Goal: Entertainment & Leisure: Consume media (video, audio)

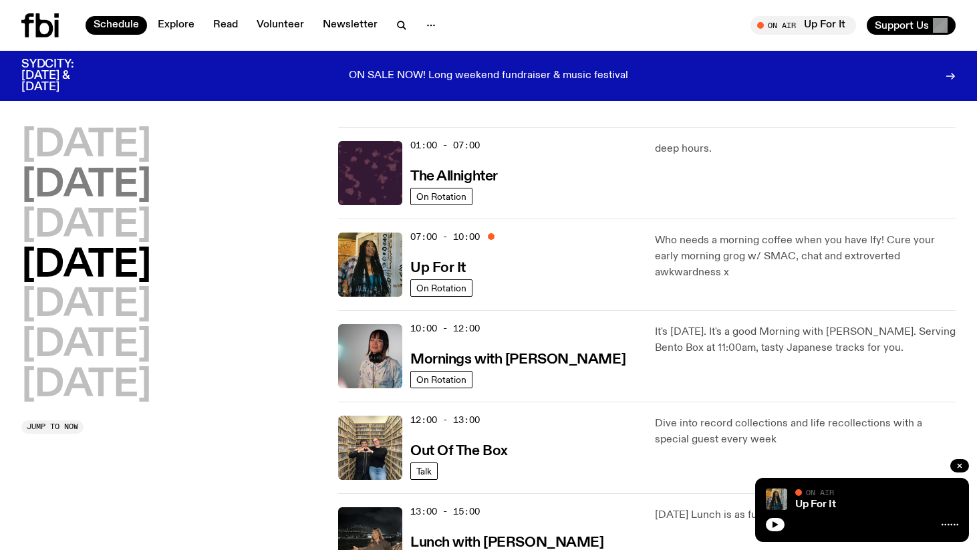
click at [127, 187] on h2 "[DATE]" at bounding box center [86, 185] width 130 height 37
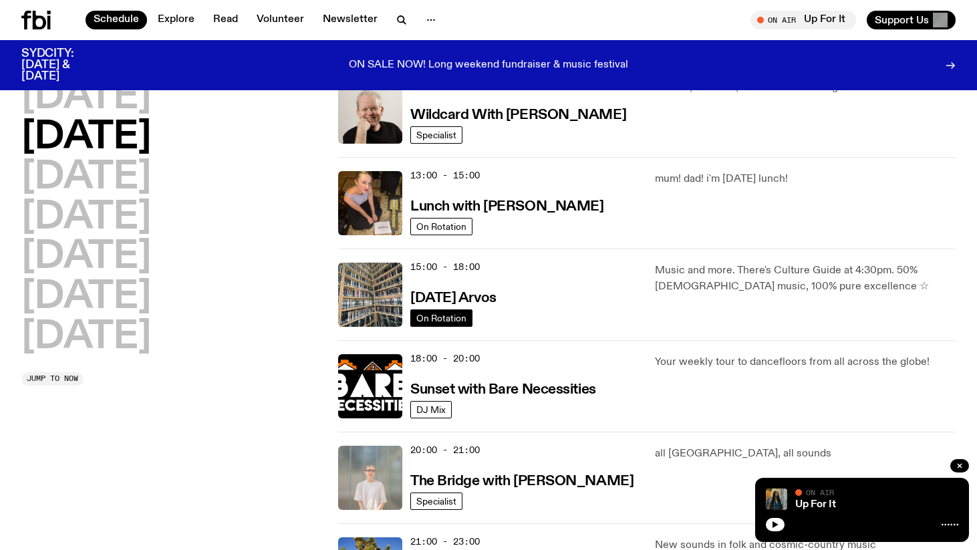
scroll to position [328, 0]
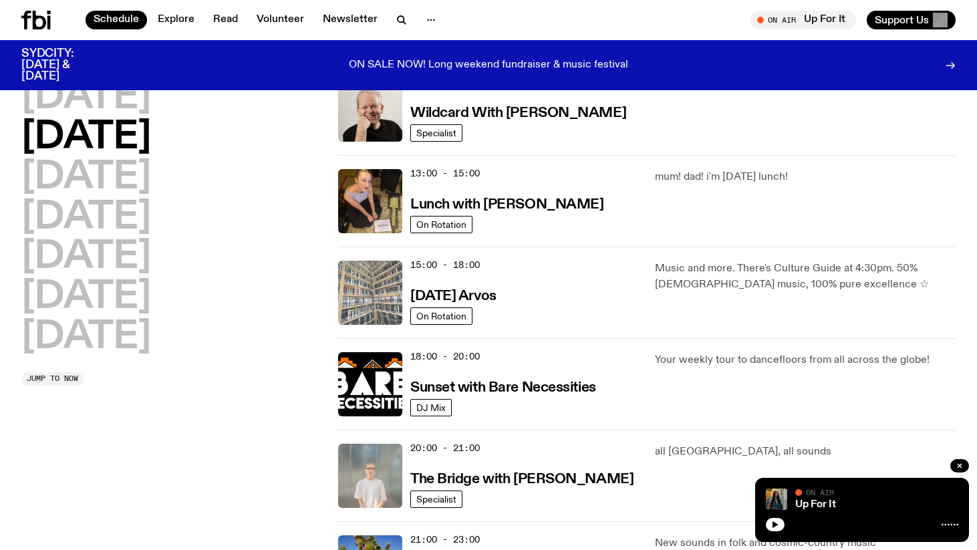
click at [379, 299] on img at bounding box center [370, 293] width 64 height 64
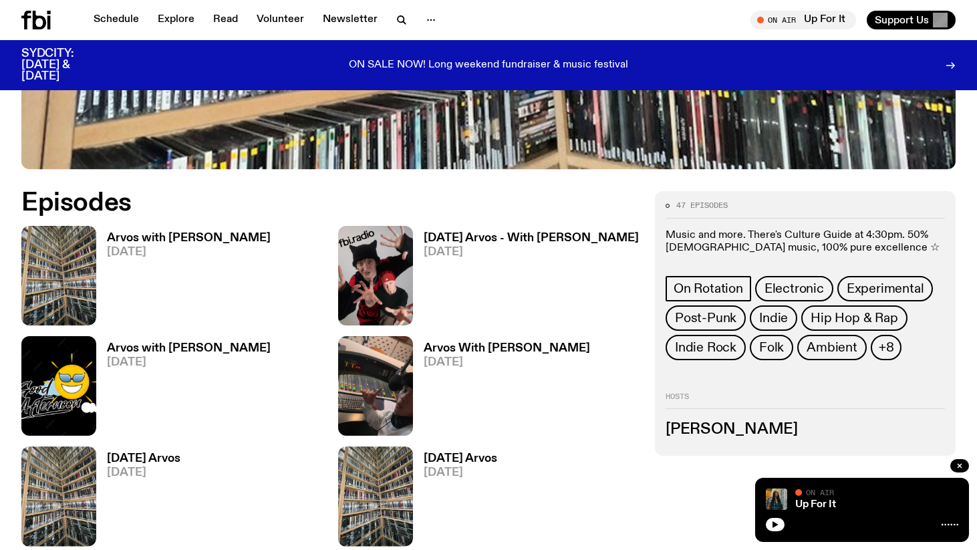
scroll to position [493, 0]
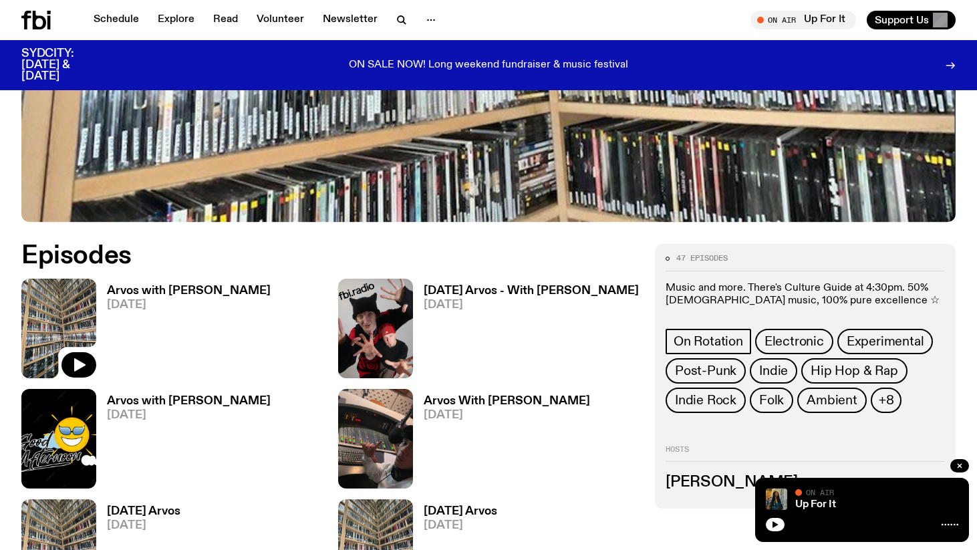
click at [66, 317] on img at bounding box center [58, 329] width 75 height 100
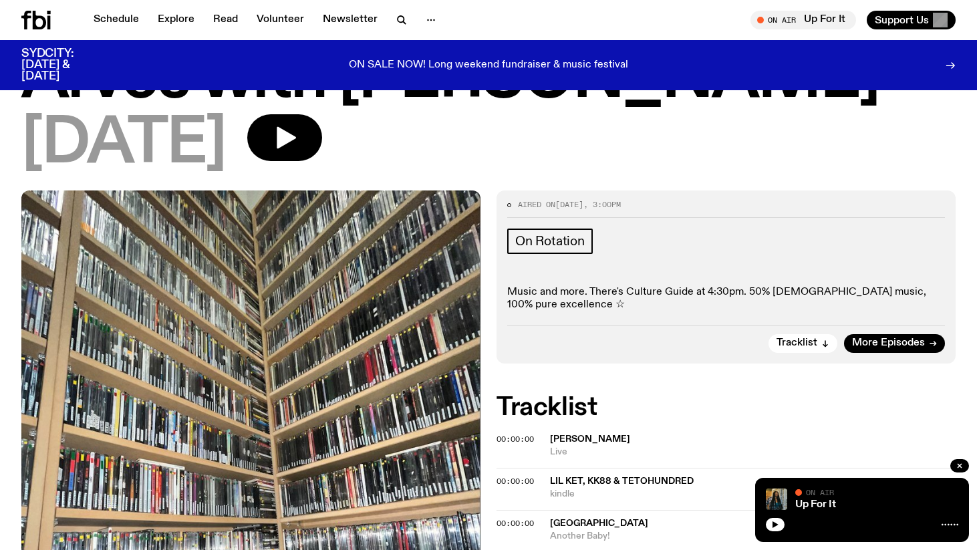
scroll to position [51, 0]
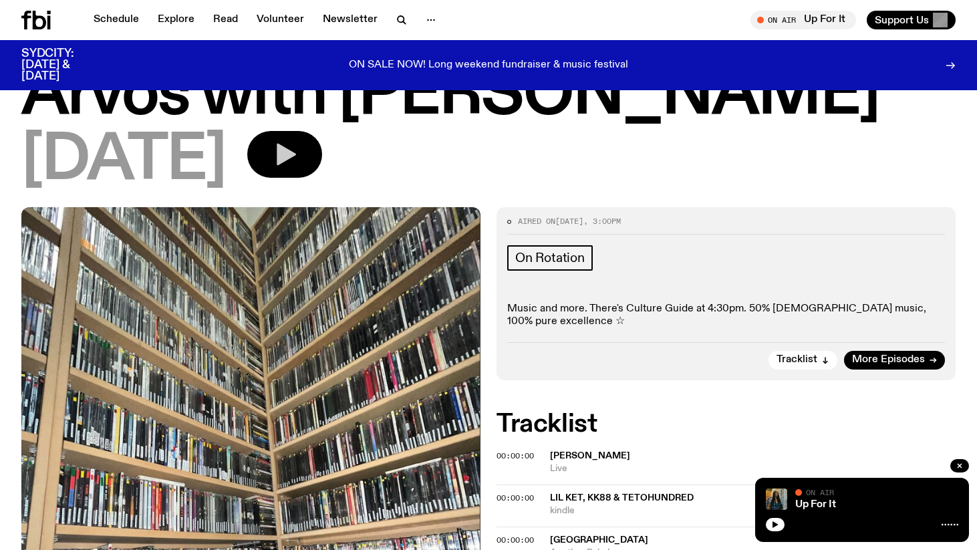
click at [296, 153] on icon "button" at bounding box center [286, 155] width 19 height 22
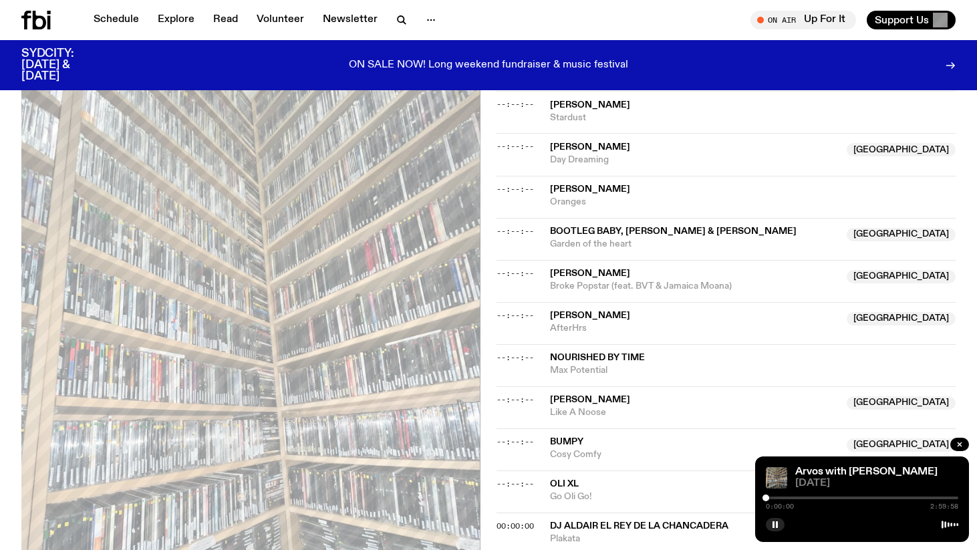
scroll to position [1665, 0]
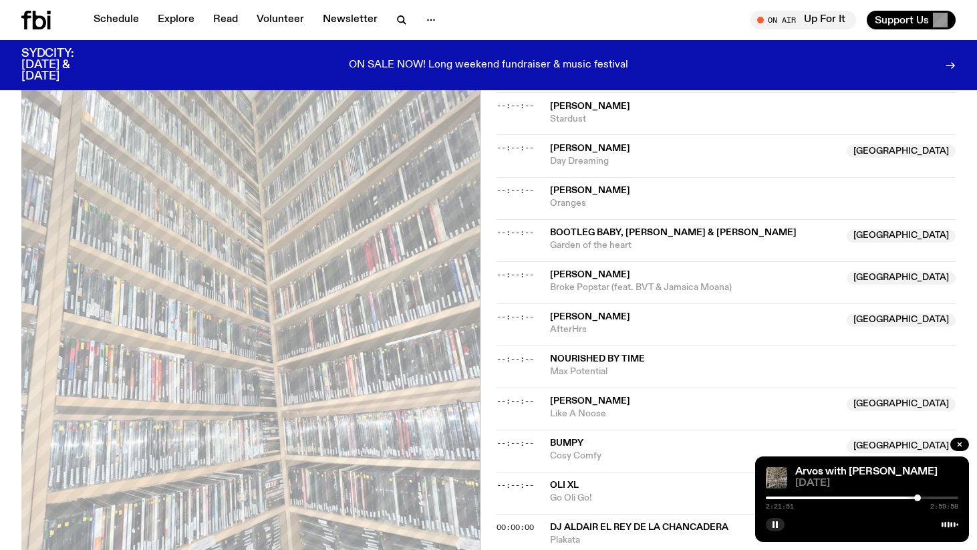
drag, startPoint x: 767, startPoint y: 499, endPoint x: 918, endPoint y: 499, distance: 151.1
click at [918, 499] on div at bounding box center [918, 498] width 7 height 7
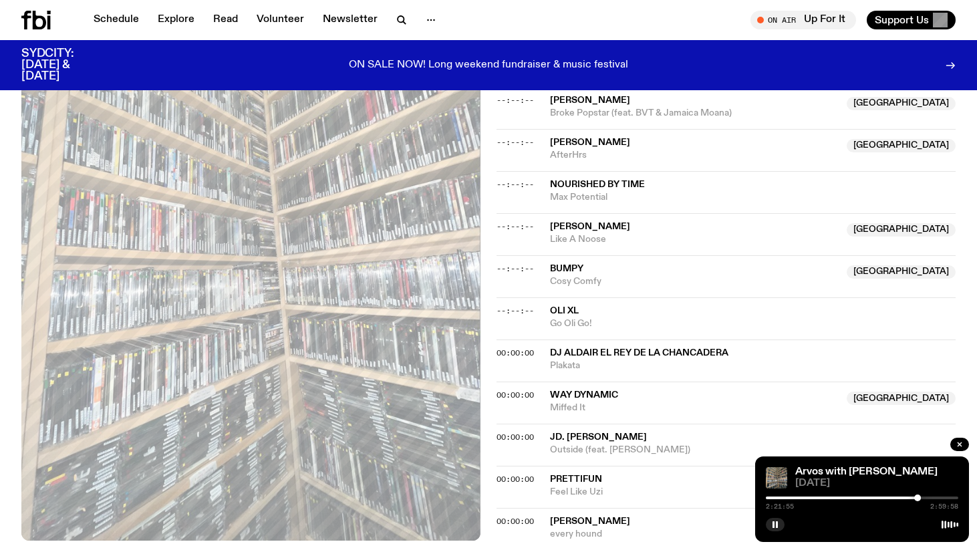
scroll to position [1838, 0]
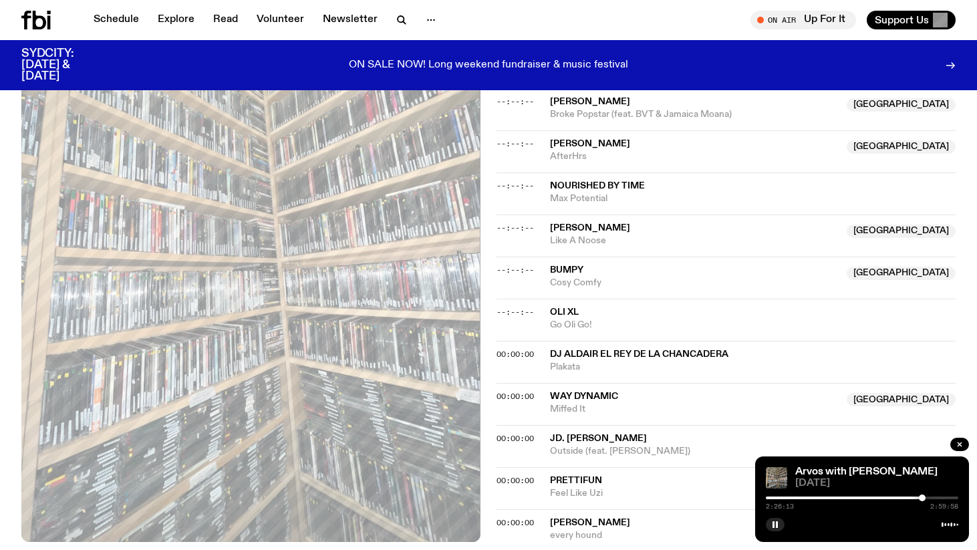
click at [923, 500] on div at bounding box center [922, 498] width 7 height 7
click at [925, 500] on div at bounding box center [924, 498] width 7 height 7
click at [926, 500] on div at bounding box center [926, 498] width 7 height 7
click at [929, 501] on div at bounding box center [929, 498] width 7 height 7
click at [932, 499] on div at bounding box center [932, 498] width 7 height 7
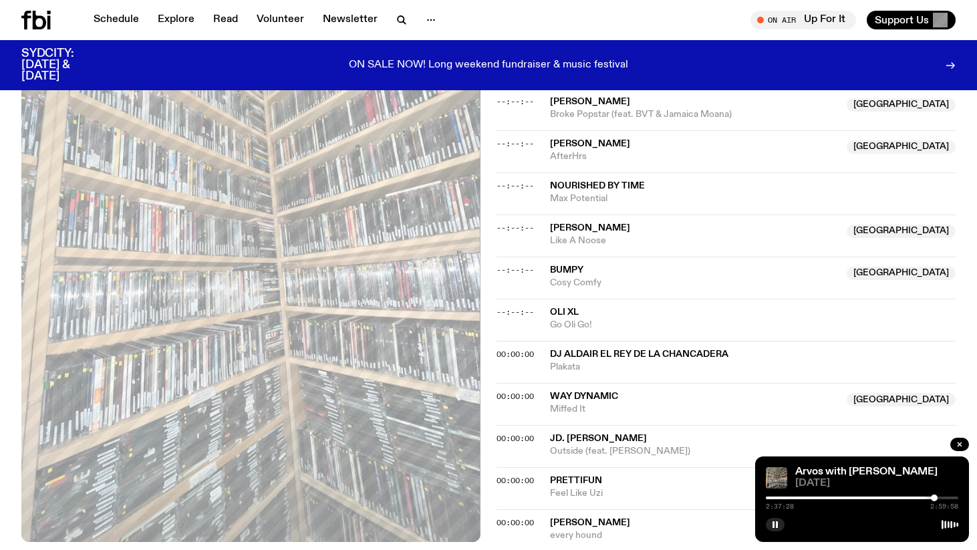
click at [935, 498] on div at bounding box center [934, 498] width 7 height 7
click at [937, 498] on div at bounding box center [936, 498] width 7 height 7
click at [939, 498] on div at bounding box center [938, 498] width 7 height 7
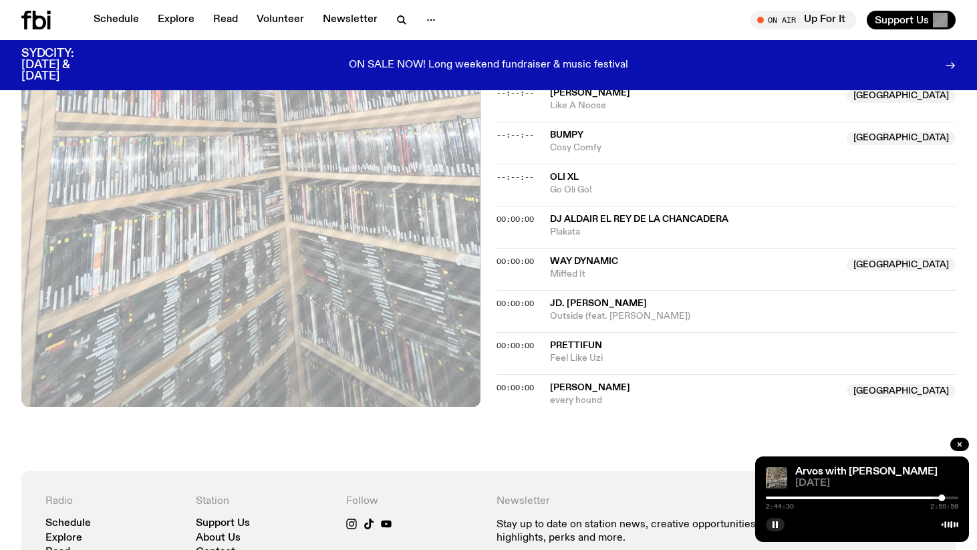
scroll to position [1954, 0]
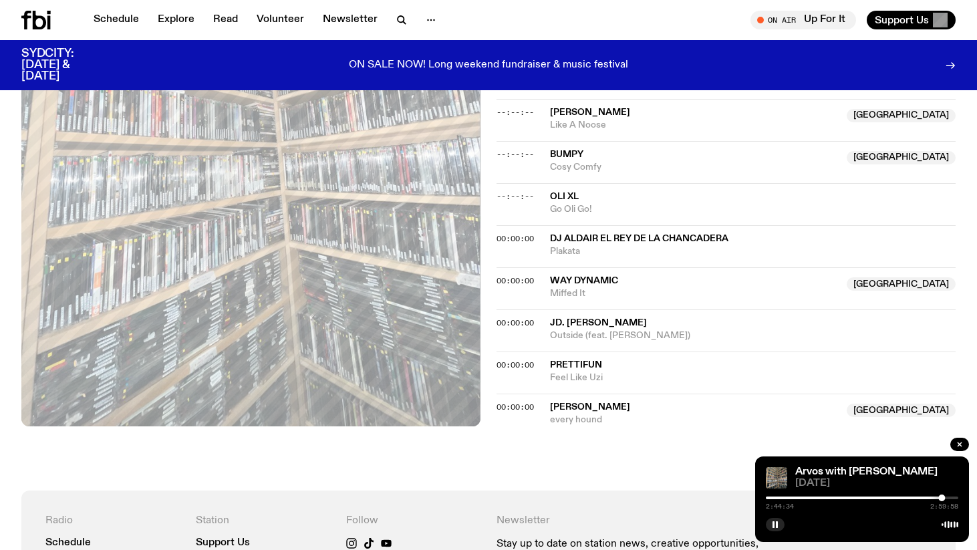
click at [639, 239] on span "Dj Aldair El Rey De La Chancadera" at bounding box center [639, 238] width 178 height 9
click at [778, 528] on icon "button" at bounding box center [775, 525] width 8 height 8
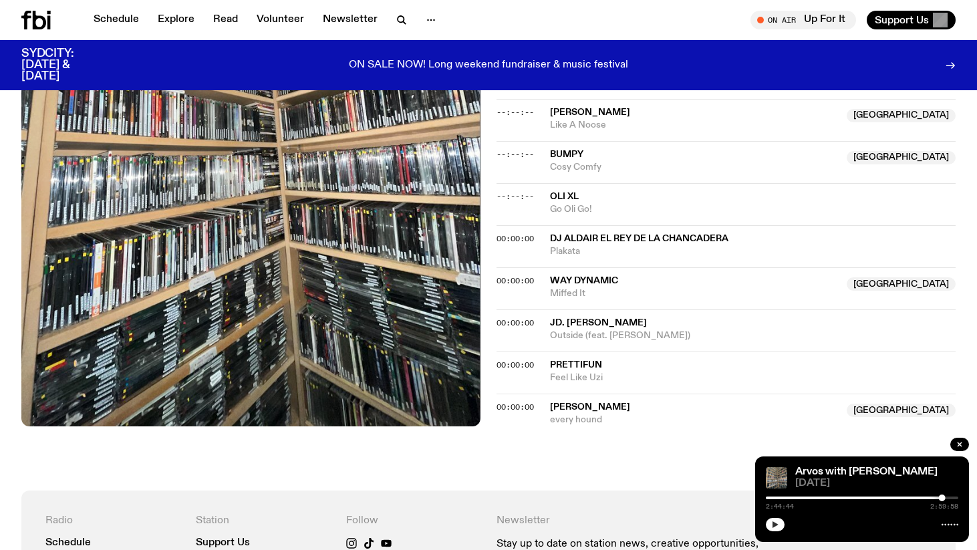
click at [773, 524] on icon "button" at bounding box center [776, 524] width 6 height 7
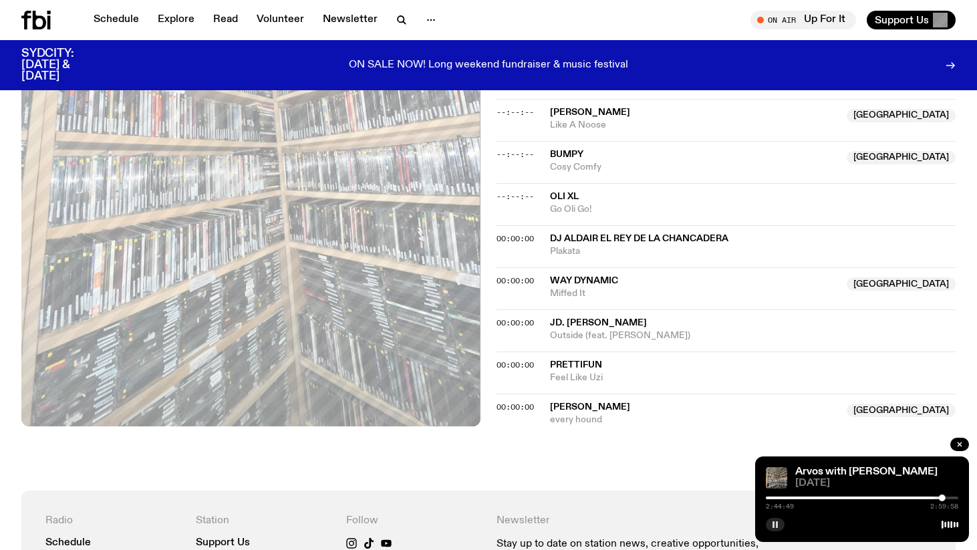
click at [584, 284] on span "Way Dynamic" at bounding box center [584, 280] width 68 height 9
click at [945, 497] on div at bounding box center [945, 498] width 7 height 7
click at [947, 498] on div at bounding box center [946, 498] width 7 height 7
click at [948, 498] on div at bounding box center [948, 498] width 7 height 7
click at [949, 498] on div at bounding box center [948, 498] width 7 height 7
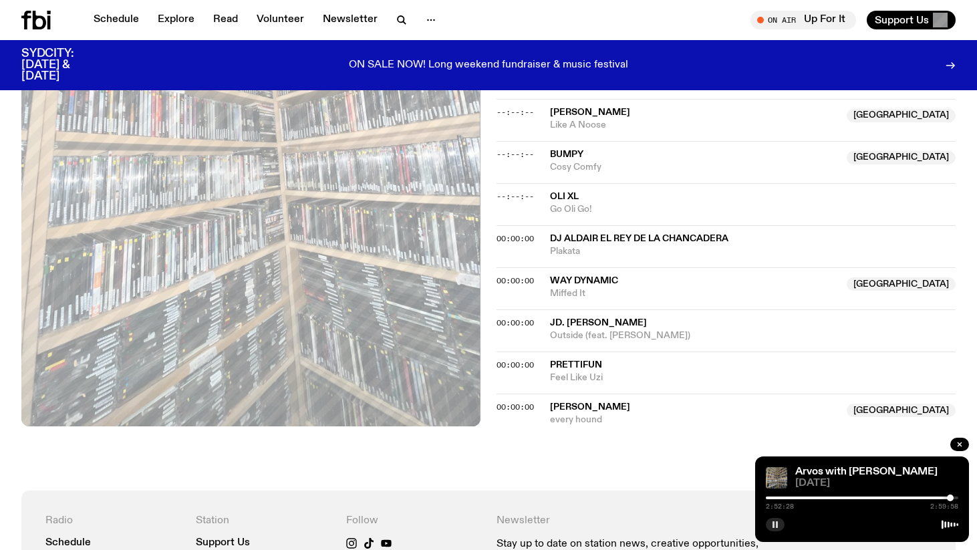
click at [952, 497] on div at bounding box center [950, 498] width 7 height 7
click at [946, 499] on div at bounding box center [946, 498] width 7 height 7
click at [943, 499] on div at bounding box center [944, 498] width 7 height 7
click at [941, 500] on div at bounding box center [940, 498] width 7 height 7
click at [938, 500] on div at bounding box center [938, 498] width 7 height 7
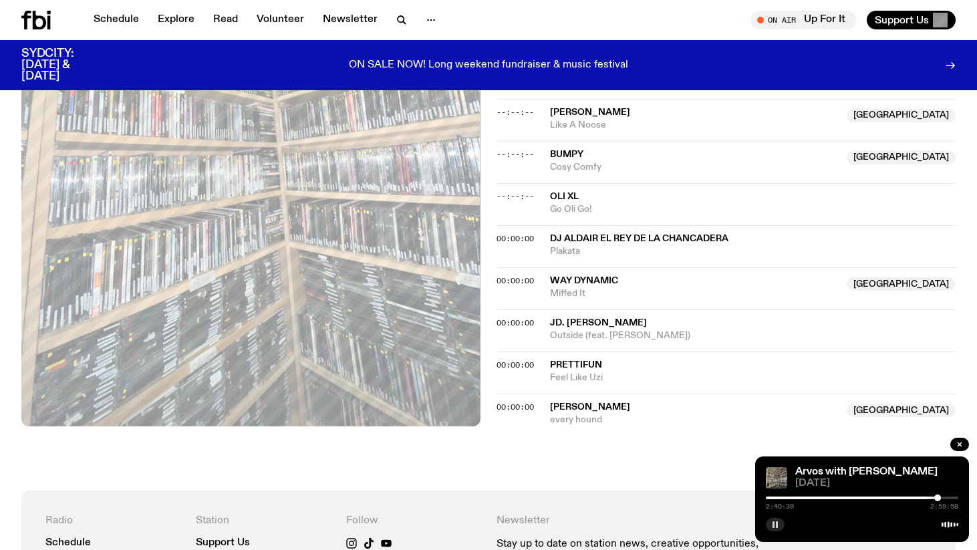
click at [574, 197] on span "Oli XL" at bounding box center [564, 196] width 29 height 9
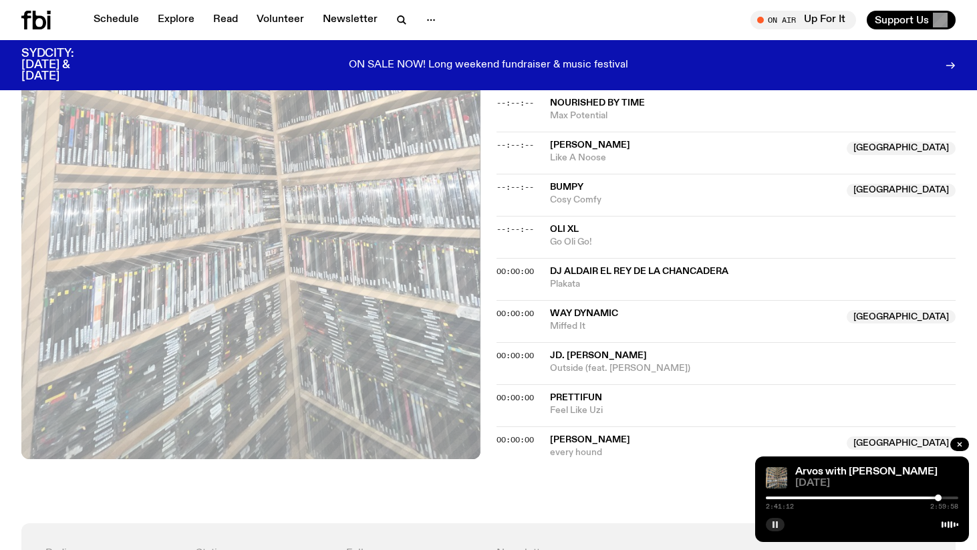
scroll to position [1913, 0]
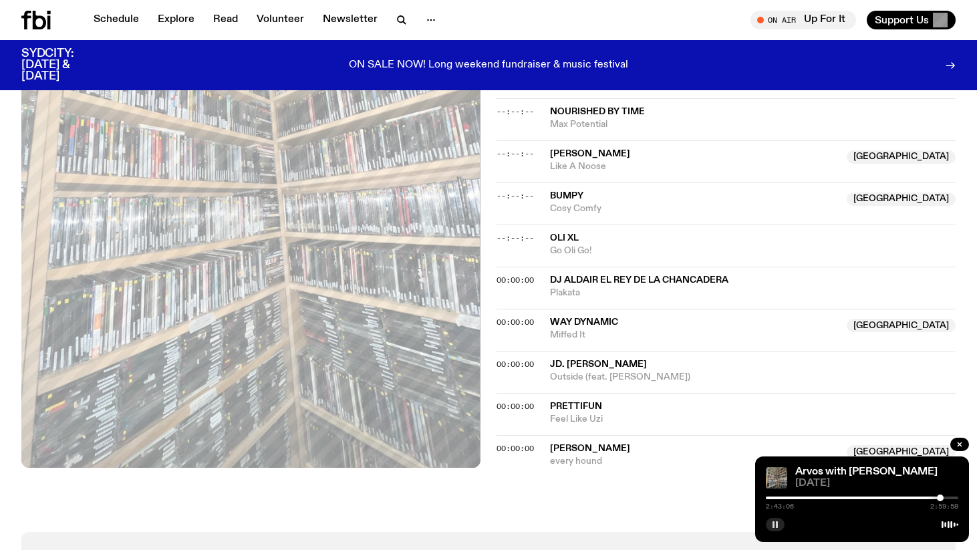
click at [941, 499] on div at bounding box center [940, 498] width 7 height 7
click at [939, 499] on div at bounding box center [938, 498] width 7 height 7
click at [936, 501] on div at bounding box center [936, 498] width 7 height 7
click at [934, 497] on div at bounding box center [934, 498] width 7 height 7
click at [937, 497] on div at bounding box center [937, 498] width 7 height 7
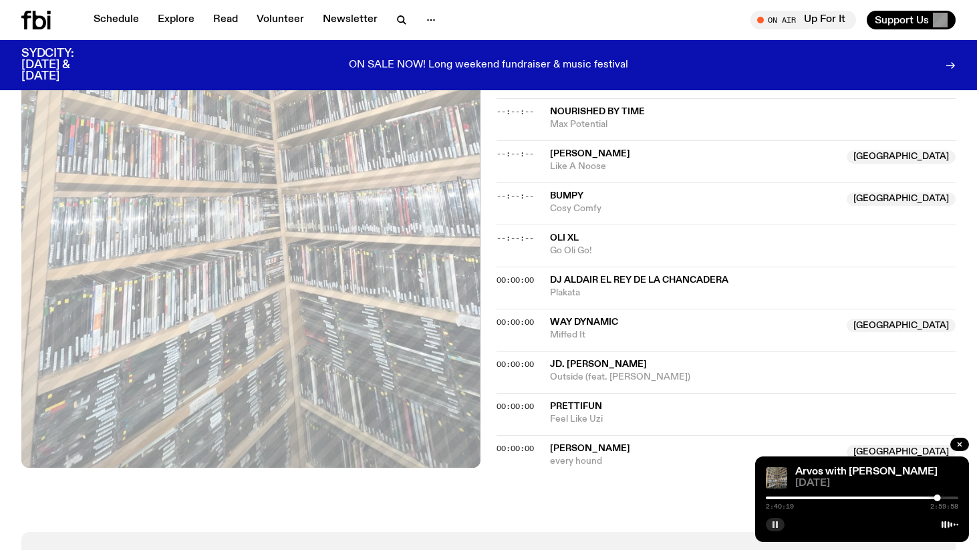
click at [775, 525] on icon "button" at bounding box center [775, 525] width 8 height 8
